Goal: Task Accomplishment & Management: Manage account settings

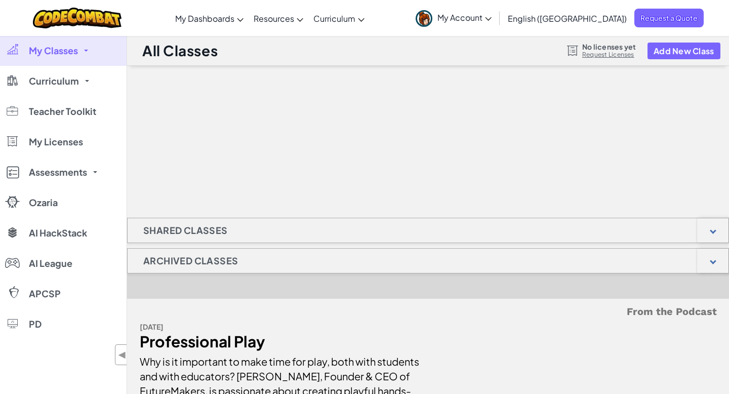
click at [491, 20] on span "My Account" at bounding box center [464, 17] width 54 height 11
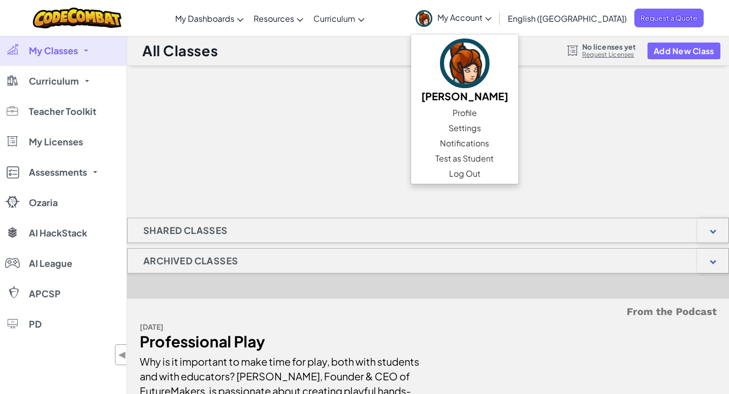
click at [460, 163] on div at bounding box center [428, 116] width 602 height 101
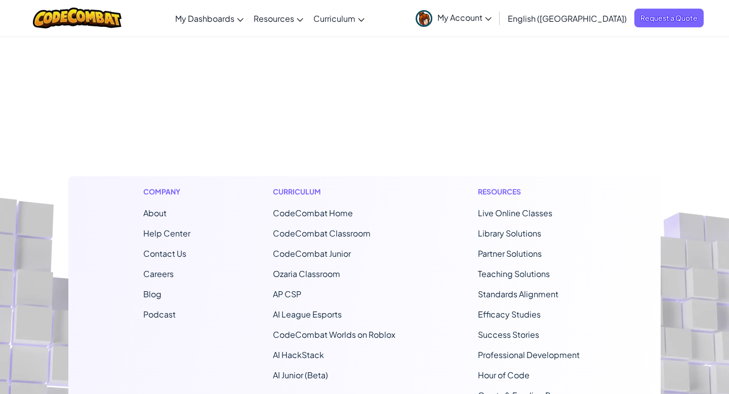
scroll to position [98, 0]
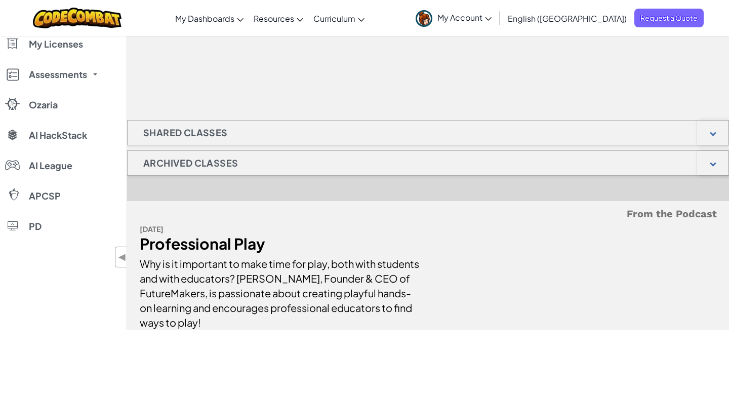
click at [496, 23] on link "My Account" at bounding box center [453, 18] width 86 height 32
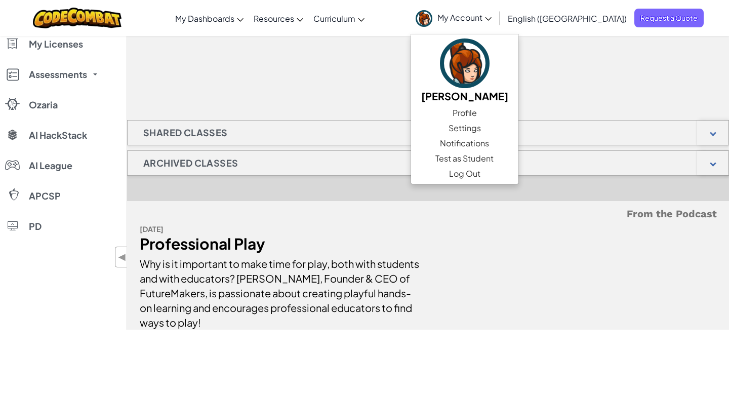
click at [376, 100] on div "Shared Classes Archived Classes From the Podcast Jan 28 2025 Professional Play …" at bounding box center [428, 148] width 602 height 361
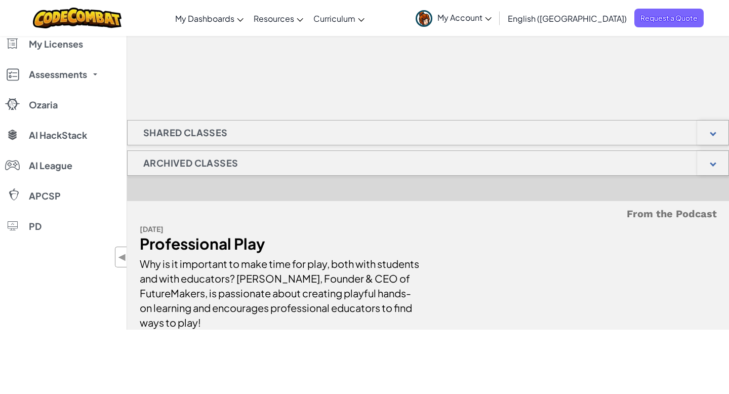
scroll to position [0, 0]
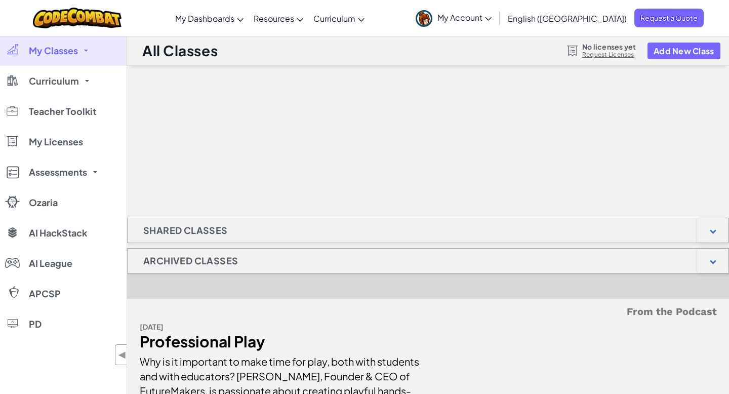
click at [496, 23] on link "My Account" at bounding box center [453, 18] width 86 height 32
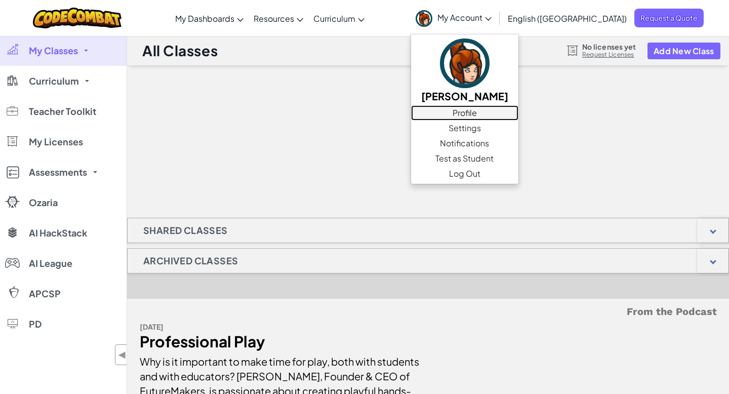
click at [518, 111] on link "Profile" at bounding box center [464, 112] width 107 height 15
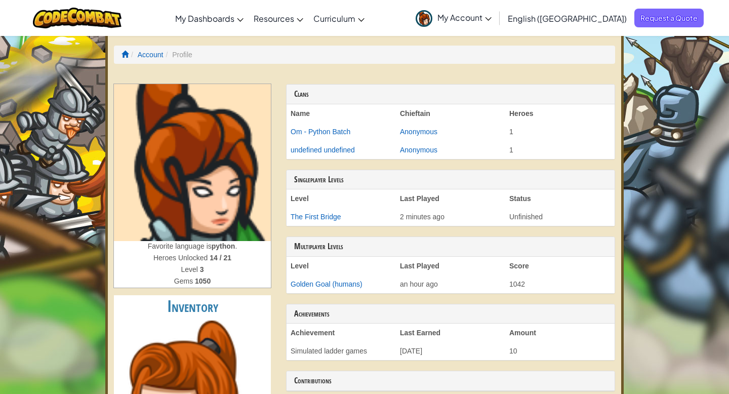
click at [491, 17] on span "My Account" at bounding box center [464, 17] width 54 height 11
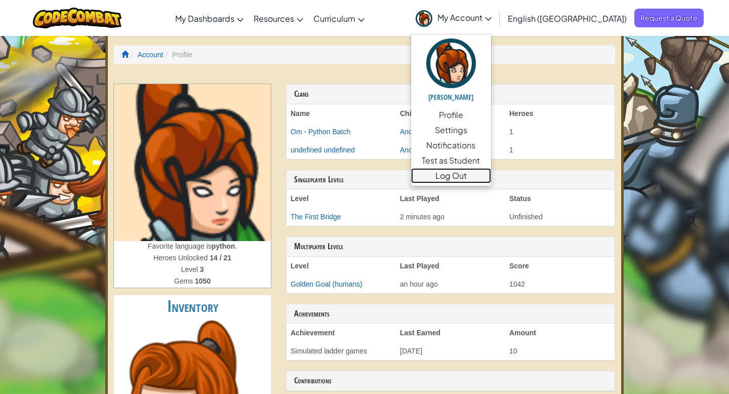
click at [491, 179] on link "Log Out" at bounding box center [451, 175] width 80 height 15
